Goal: Information Seeking & Learning: Learn about a topic

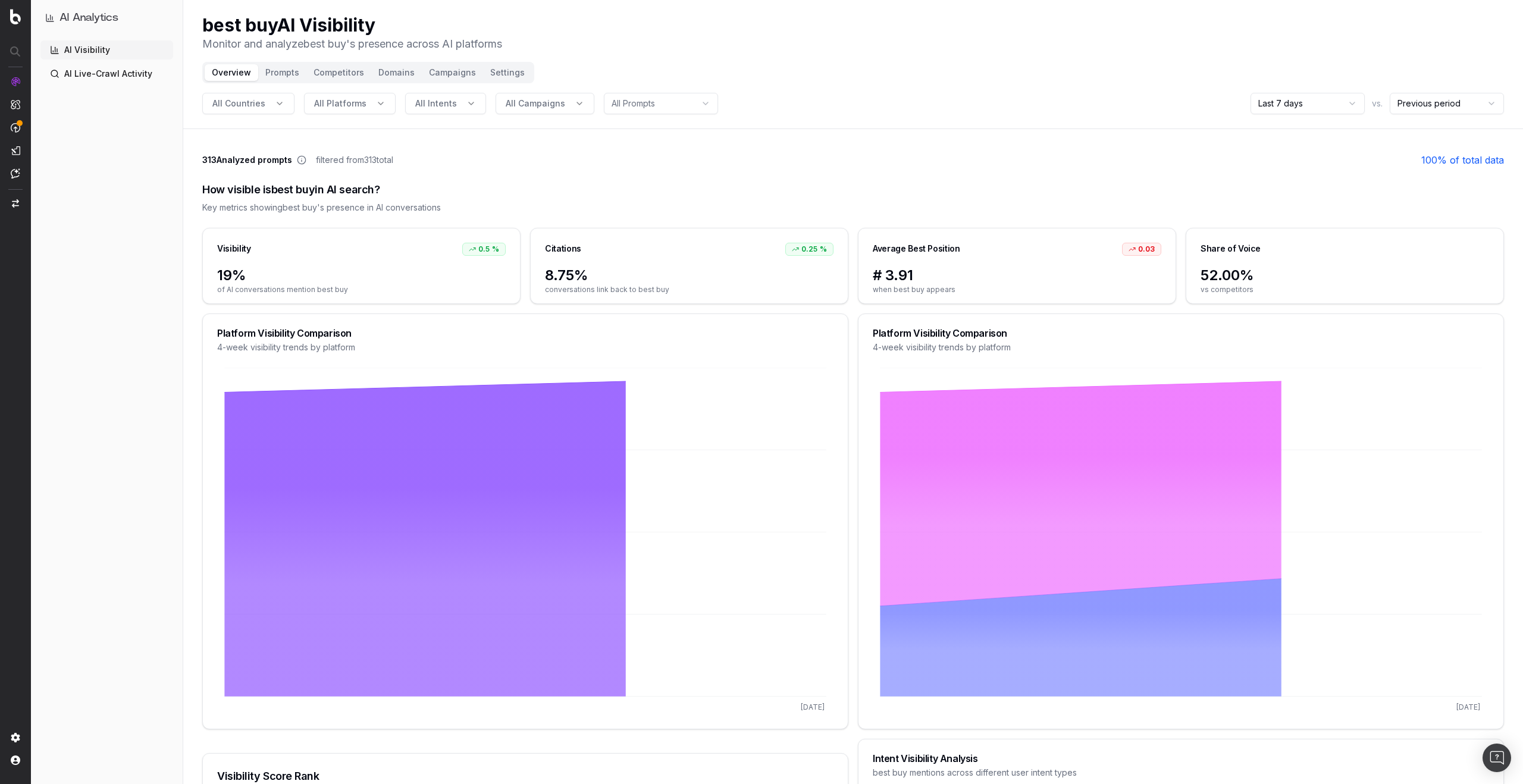
click at [147, 574] on div "AI Visibility AI Live-Crawl Activity" at bounding box center [107, 409] width 133 height 738
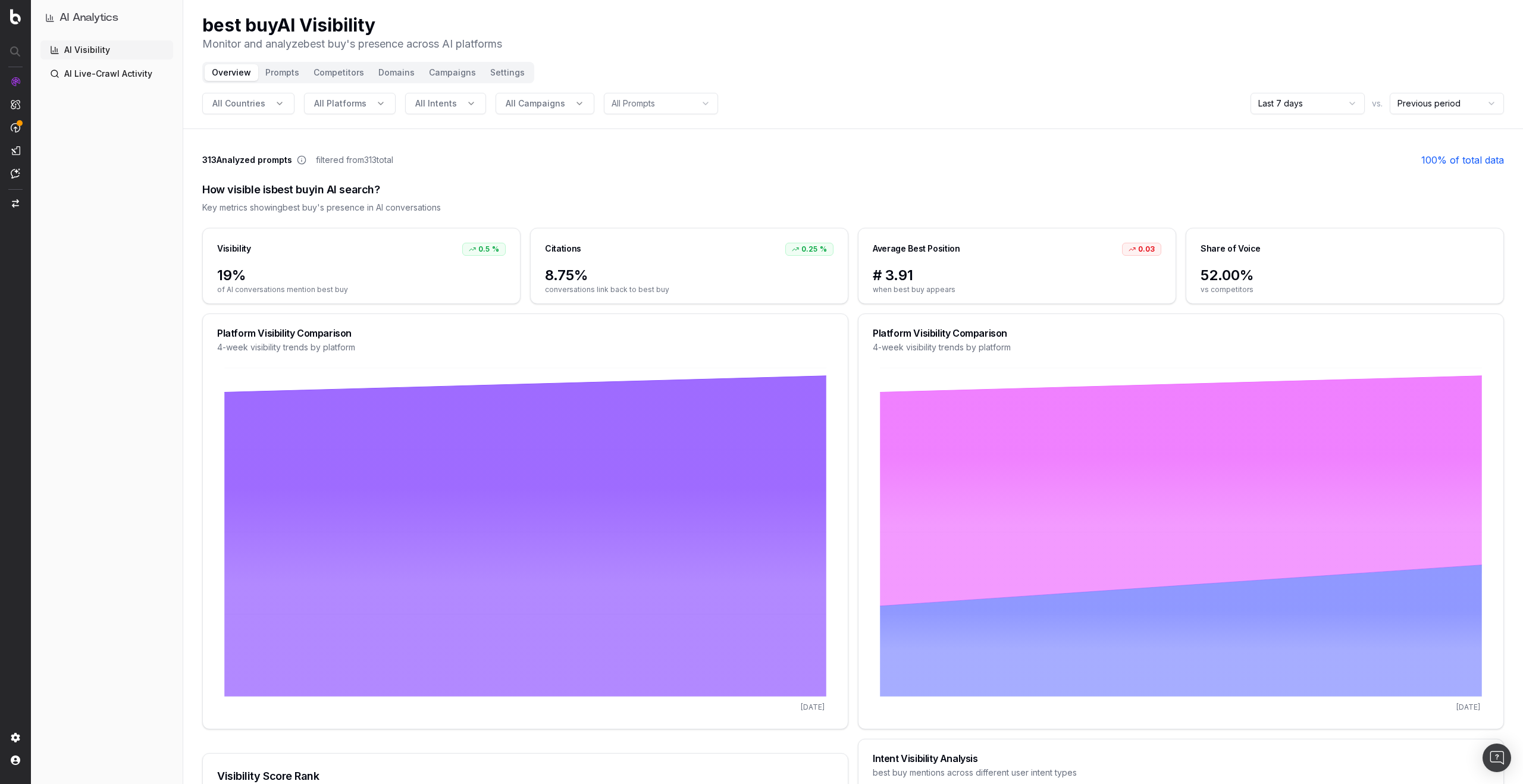
click at [86, 615] on div "AI Visibility AI Live-Crawl Activity" at bounding box center [107, 409] width 133 height 738
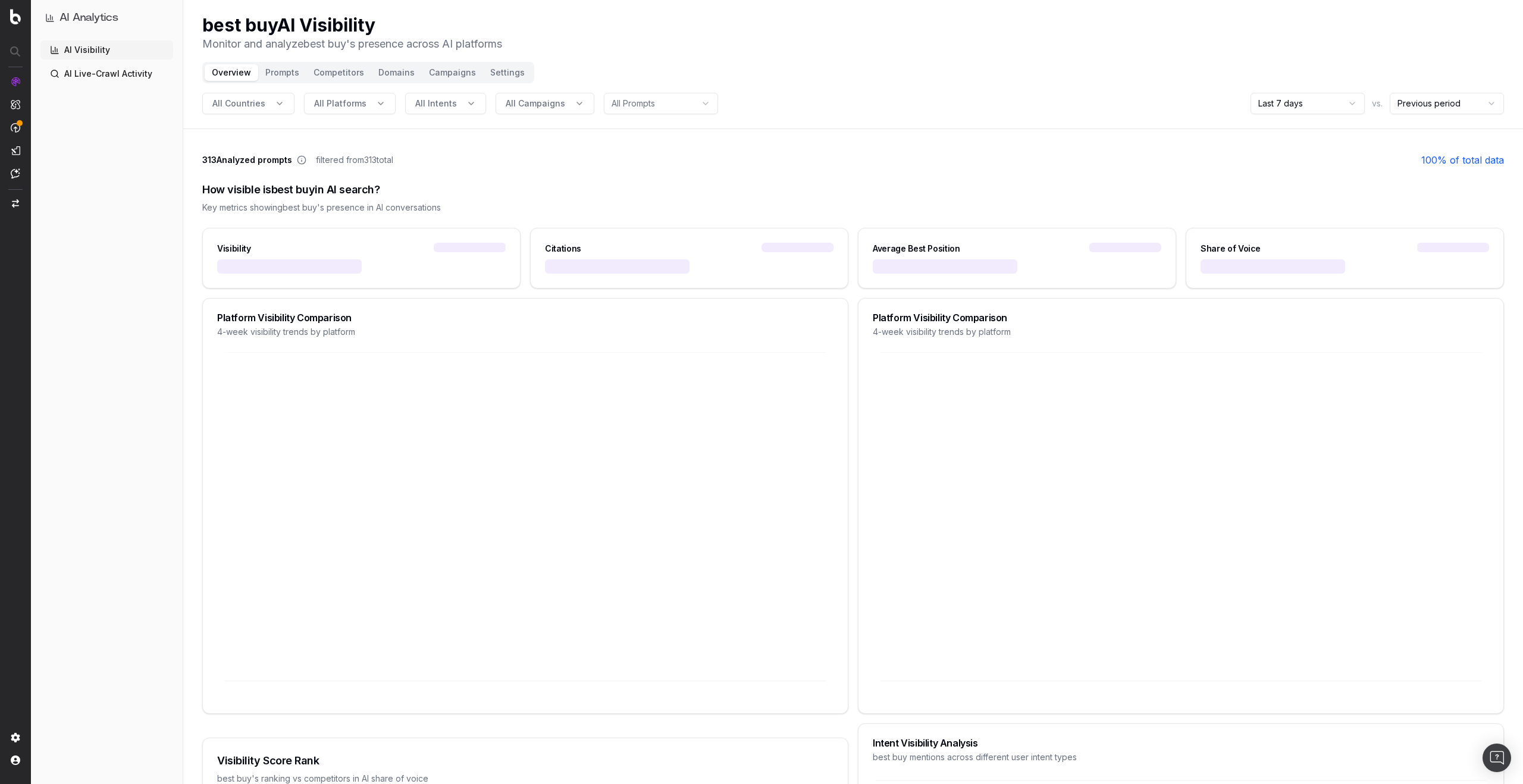
click at [160, 650] on div "AI Visibility AI Live-Crawl Activity" at bounding box center [107, 409] width 133 height 738
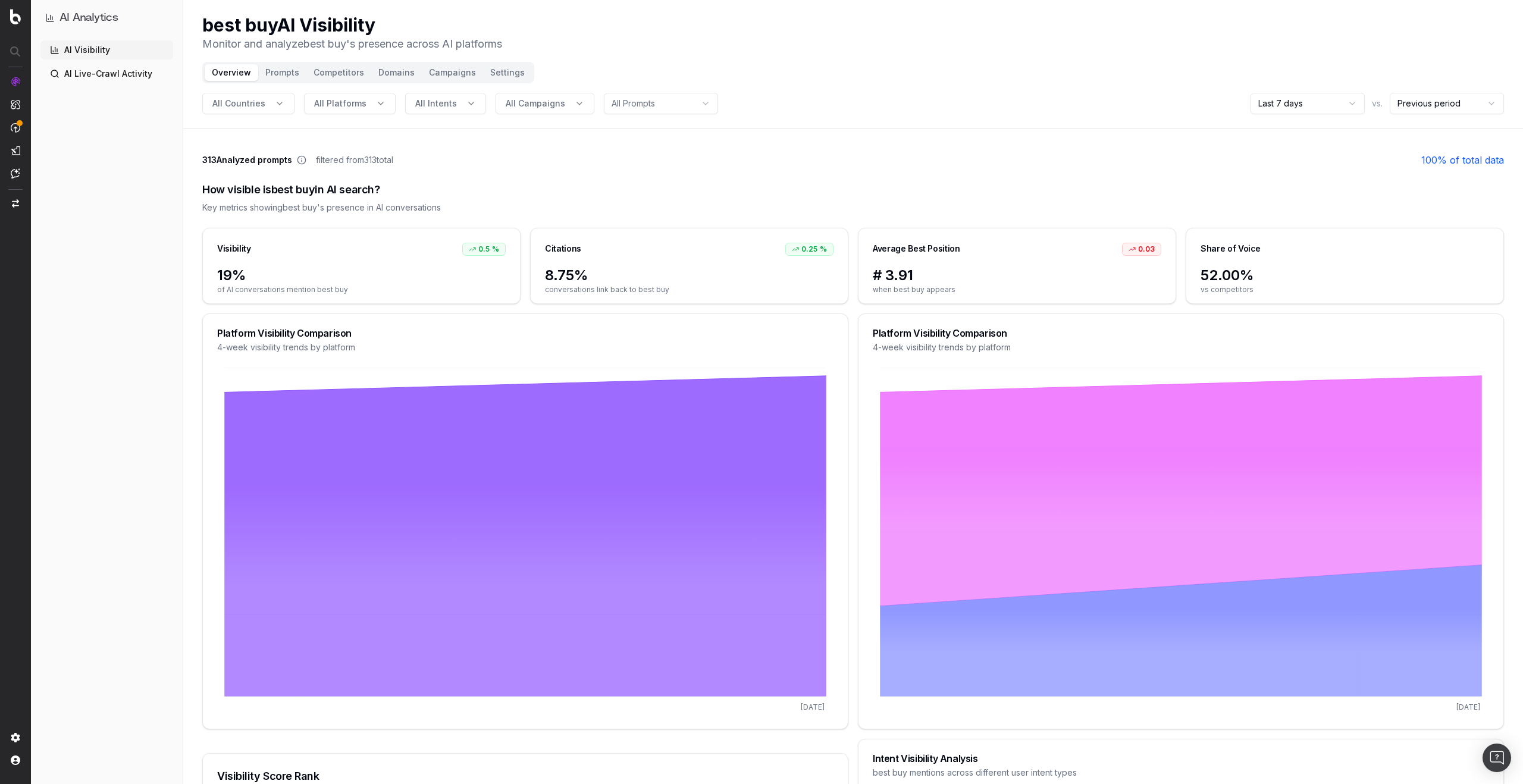
click at [160, 650] on div "AI Visibility AI Live-Crawl Activity" at bounding box center [107, 409] width 133 height 738
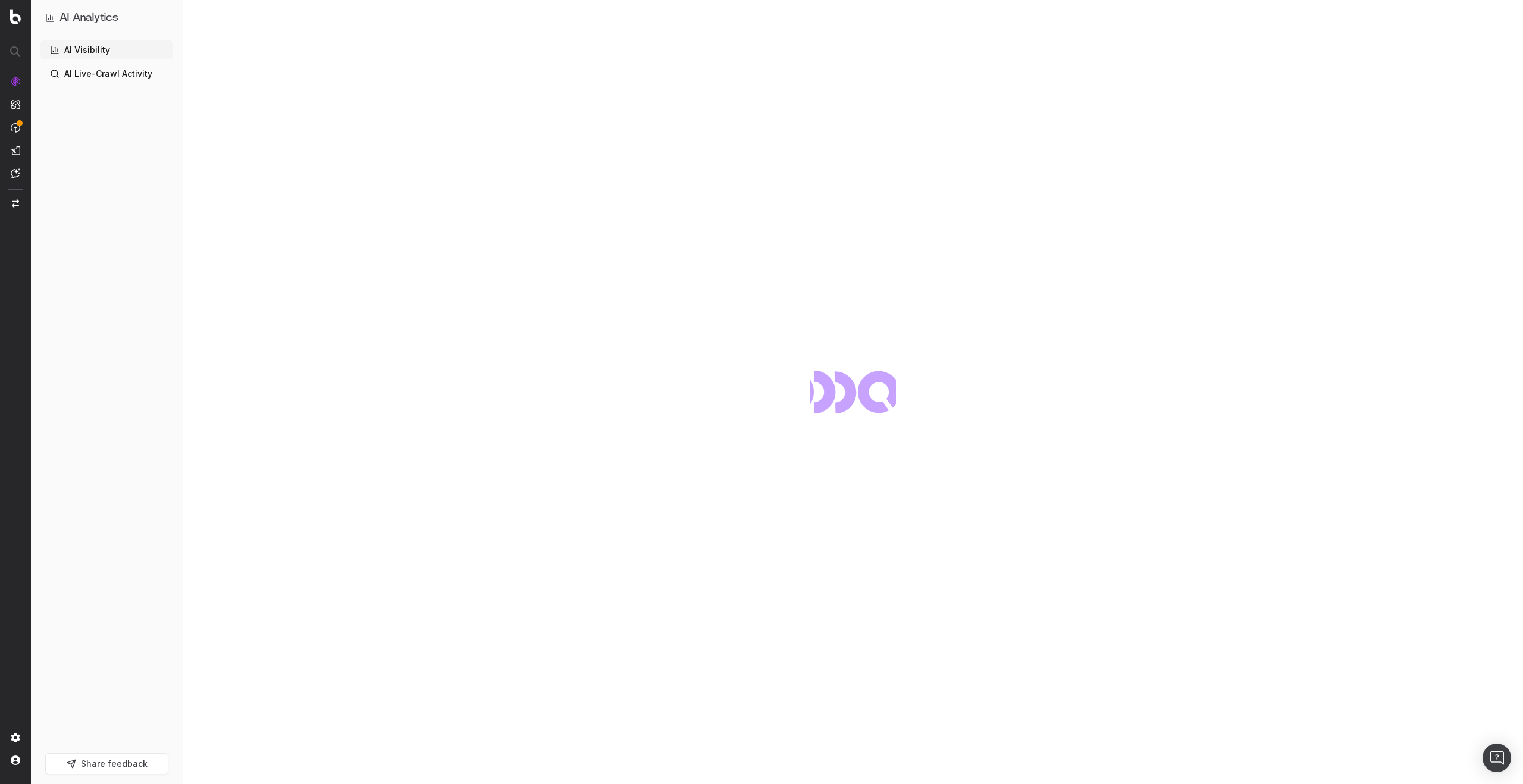
click at [134, 763] on button "Share feedback" at bounding box center [107, 764] width 124 height 22
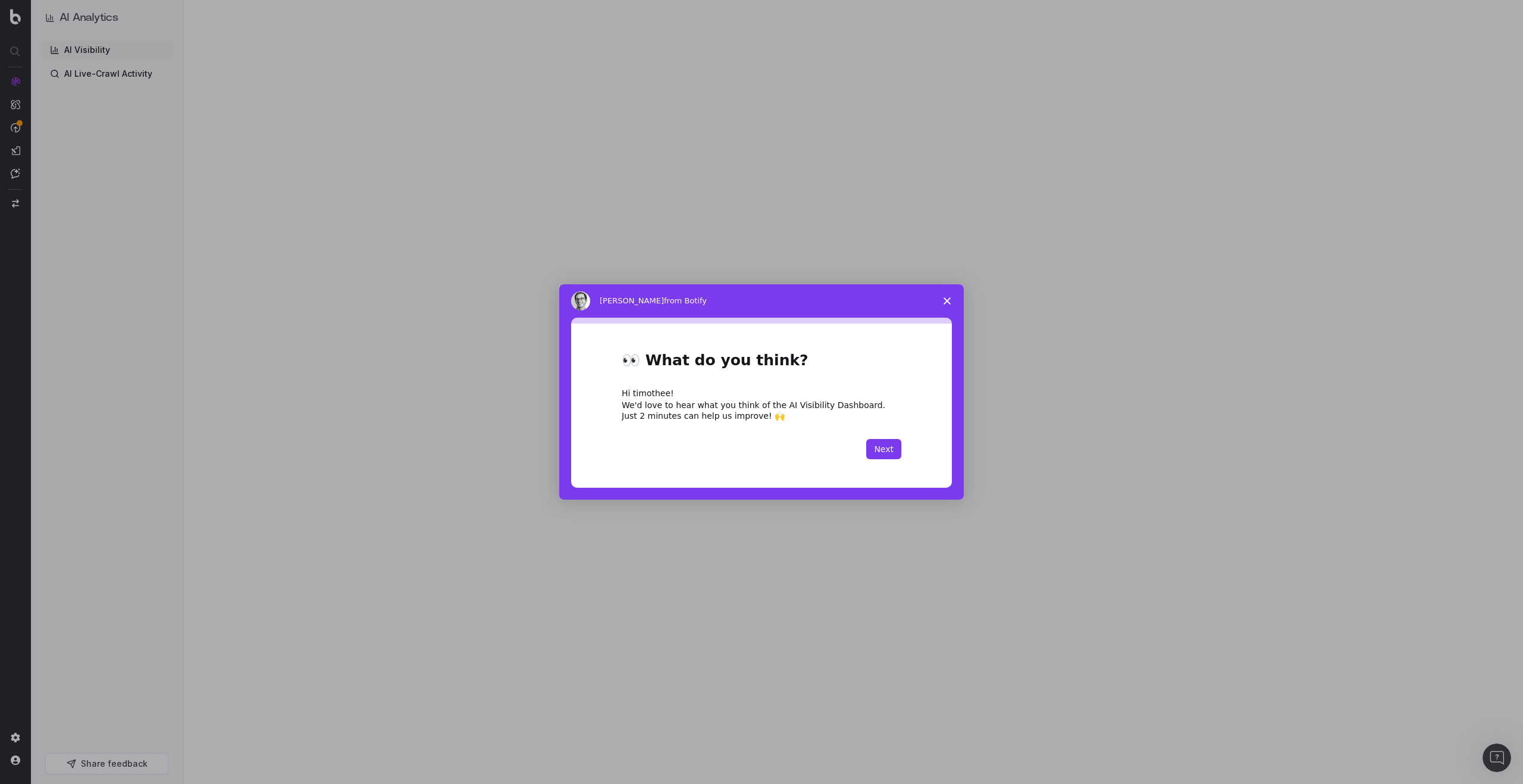
click at [946, 302] on polygon "Close survey" at bounding box center [946, 300] width 7 height 7
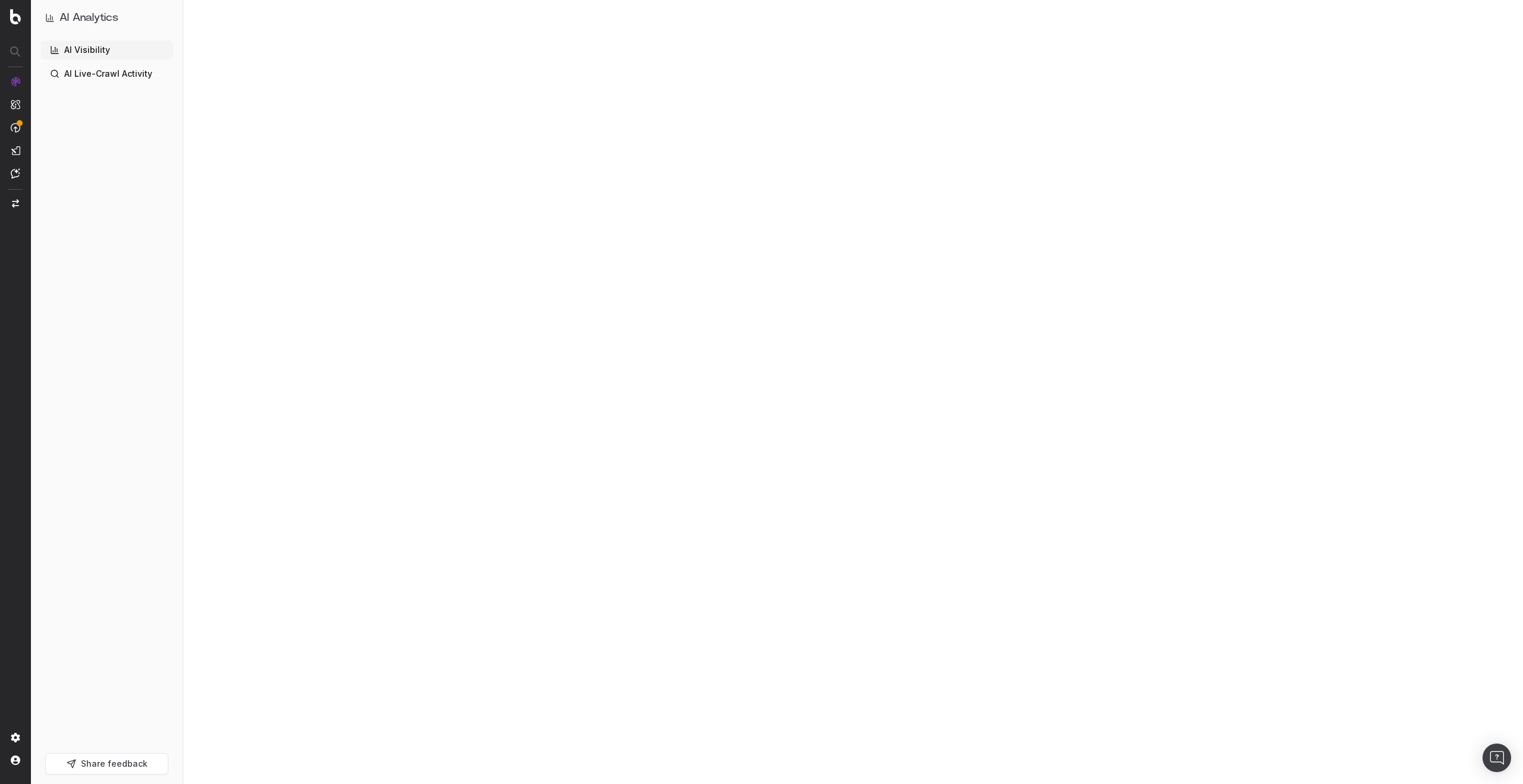
click at [113, 405] on div "AI Visibility AI Live-Crawl Activity" at bounding box center [107, 394] width 133 height 708
click at [134, 52] on link "AI Visibility" at bounding box center [107, 49] width 133 height 19
click at [103, 50] on link "AI Visibility" at bounding box center [107, 49] width 133 height 19
click at [116, 69] on link "AI Live-Crawl Activity" at bounding box center [107, 73] width 133 height 19
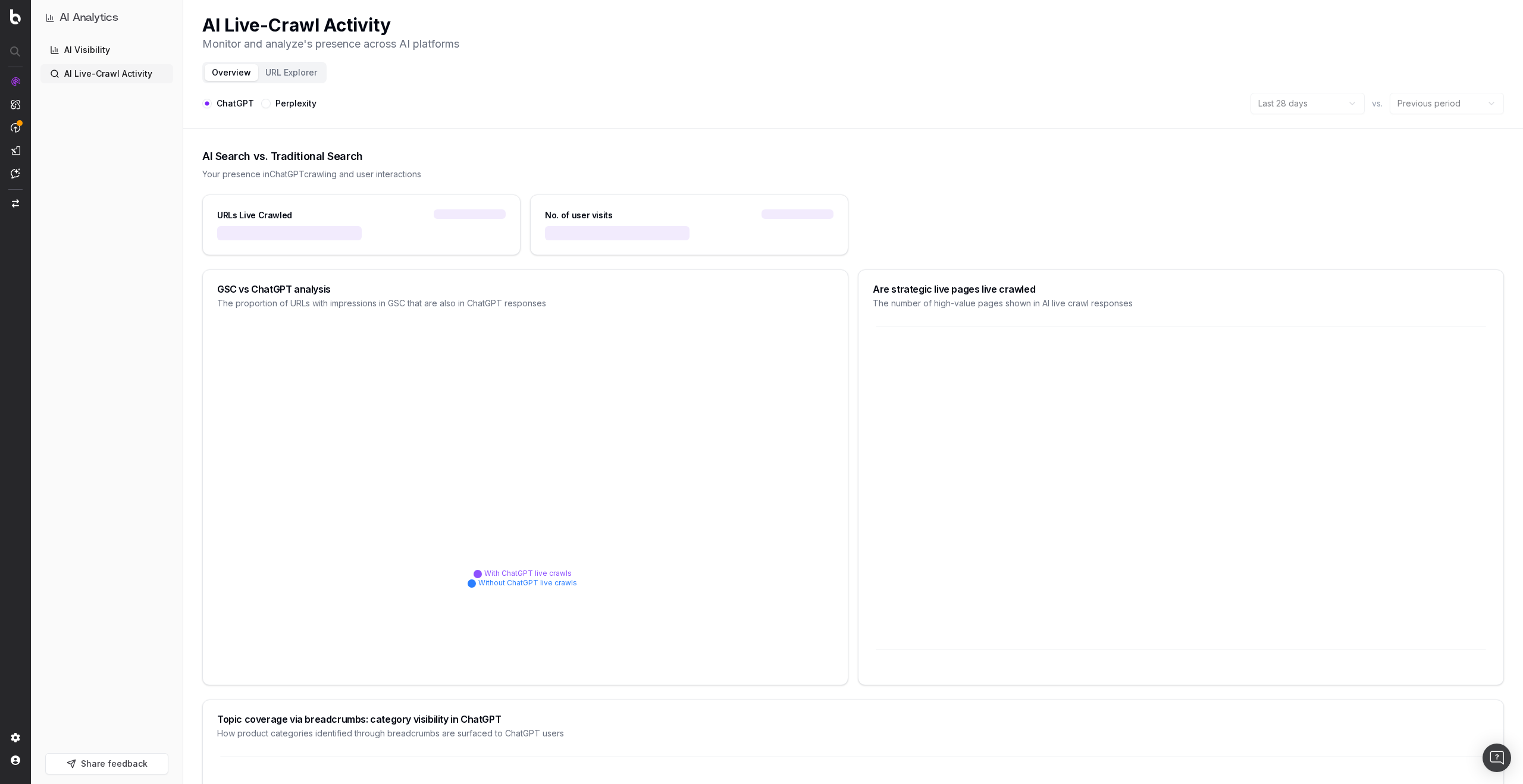
click at [105, 49] on link "AI Visibility" at bounding box center [107, 49] width 133 height 19
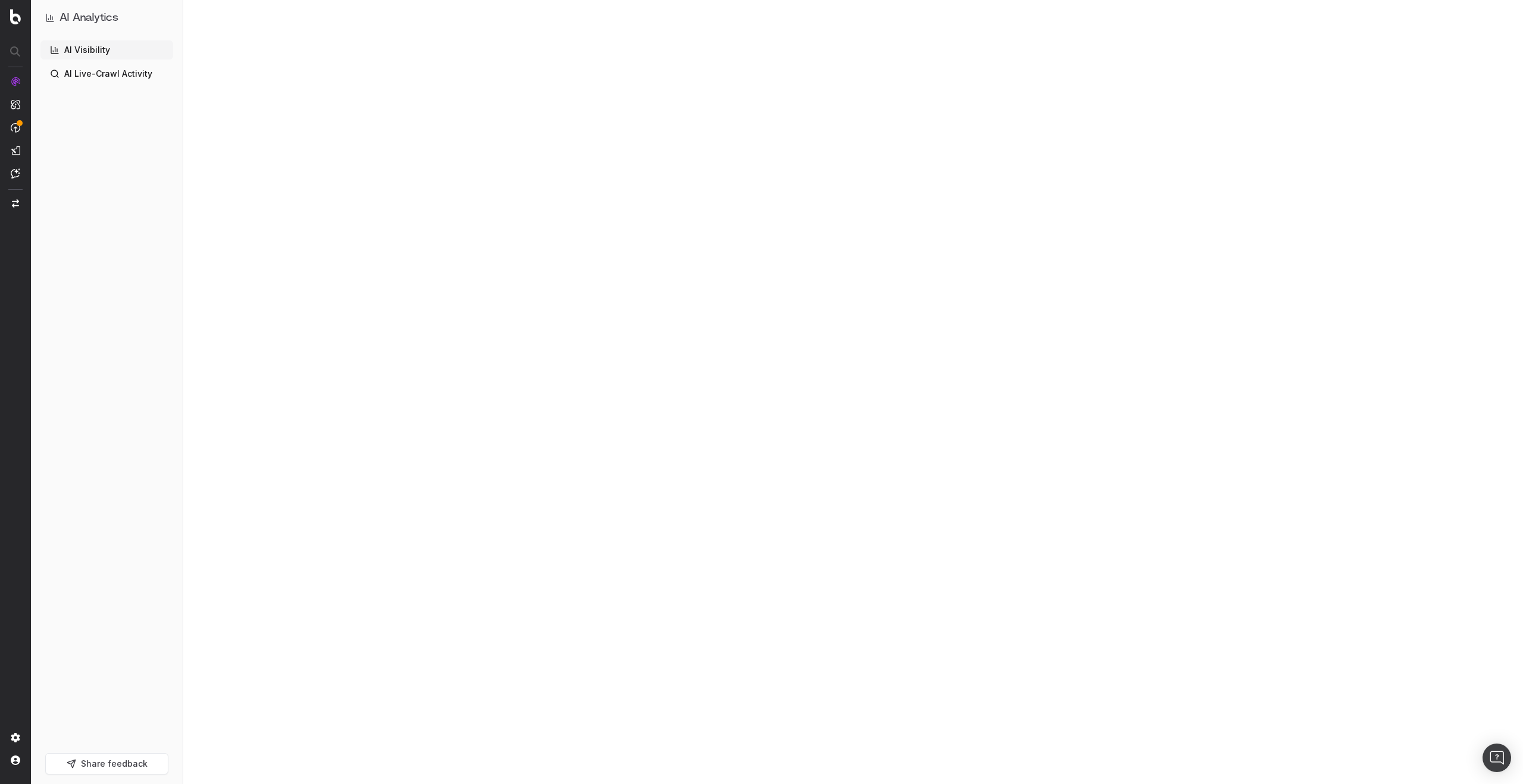
click at [355, 35] on div at bounding box center [853, 392] width 1340 height 784
click at [272, 149] on div at bounding box center [853, 392] width 1340 height 784
click at [15, 79] on img at bounding box center [15, 81] width 9 height 9
click at [101, 71] on link "AI Live-Crawl Activity" at bounding box center [107, 73] width 133 height 19
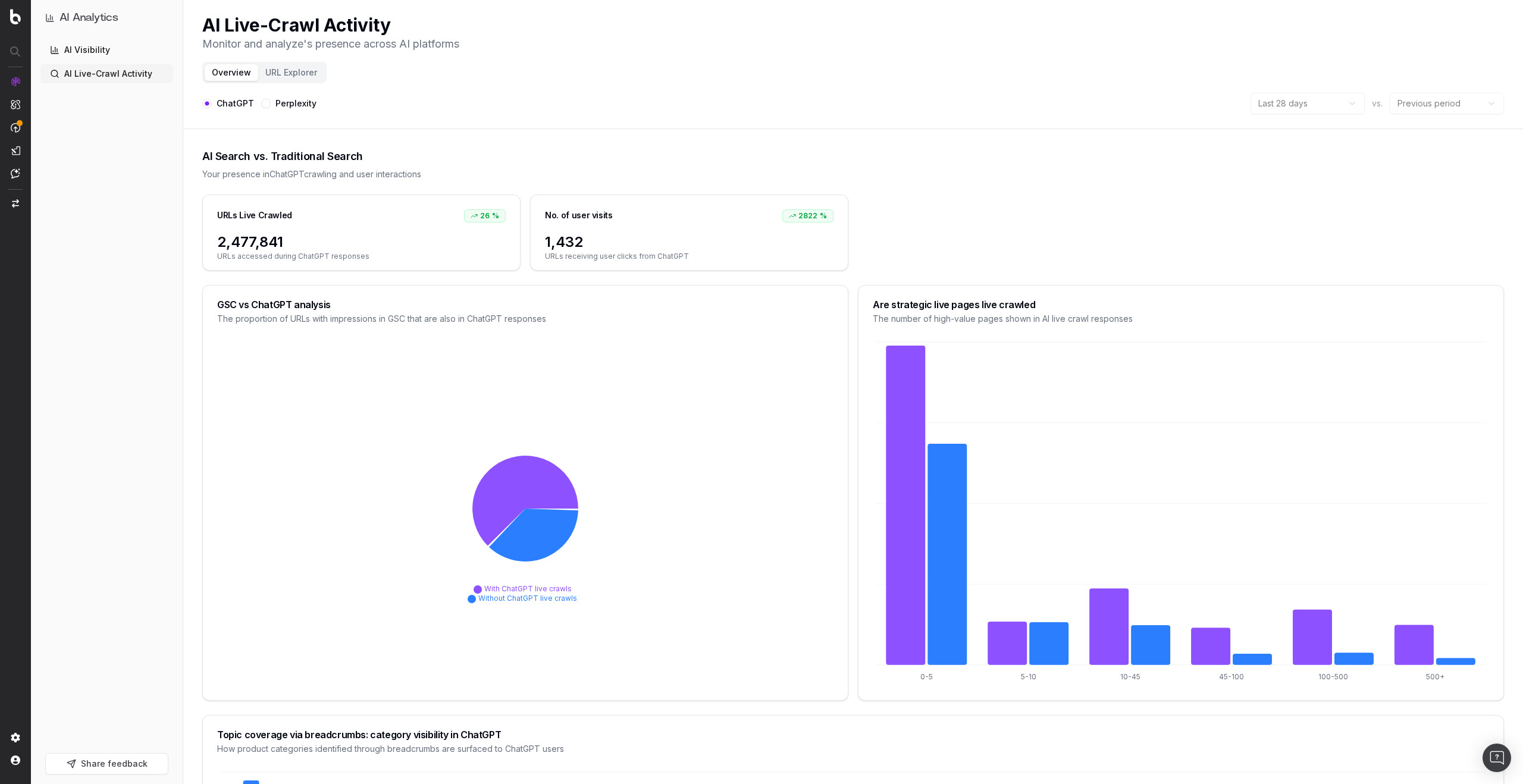
click at [113, 52] on link "AI Visibility" at bounding box center [107, 49] width 133 height 19
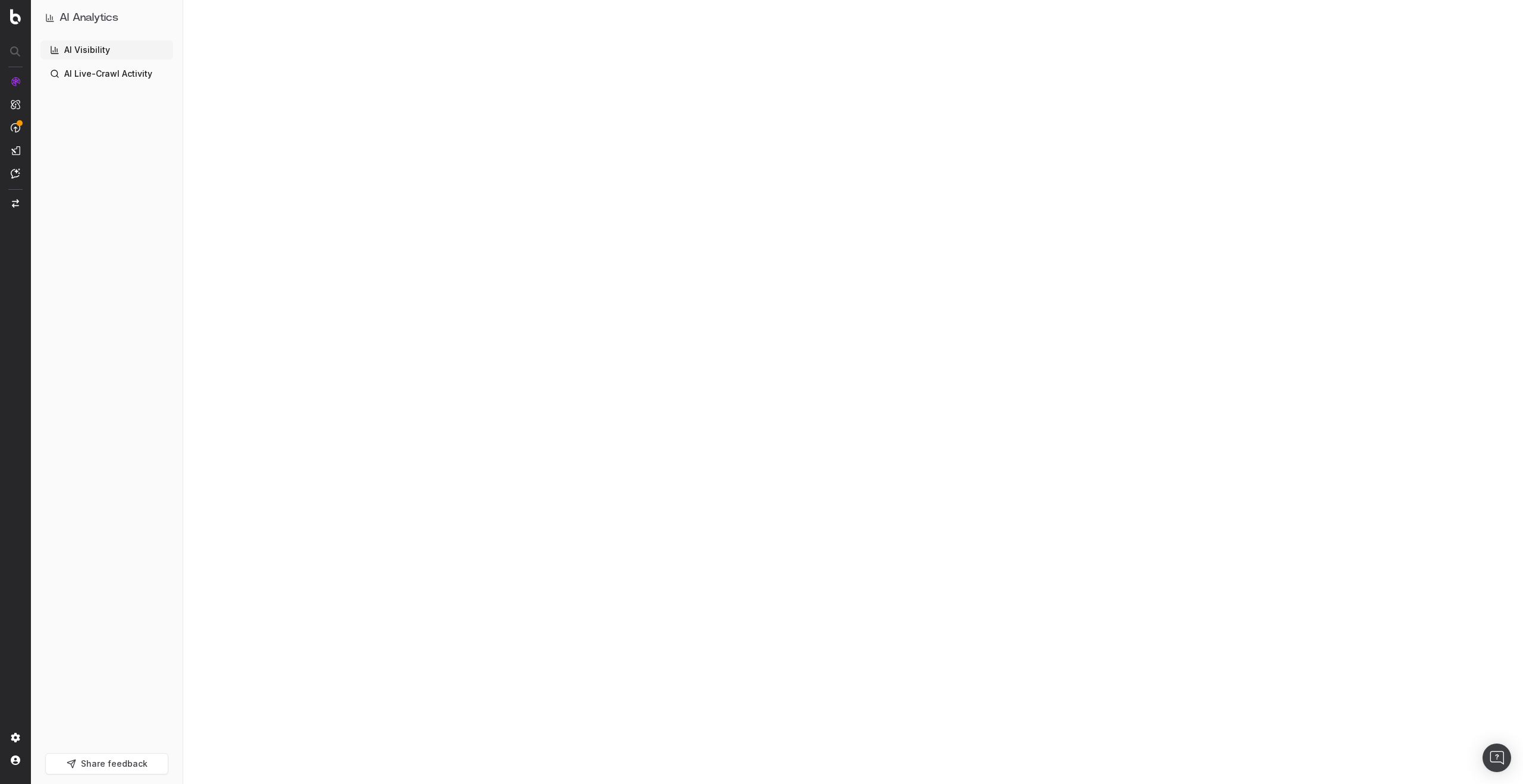
click at [1217, 148] on div at bounding box center [853, 392] width 1340 height 784
click at [1169, 352] on div at bounding box center [853, 392] width 1340 height 784
